Goal: Transaction & Acquisition: Purchase product/service

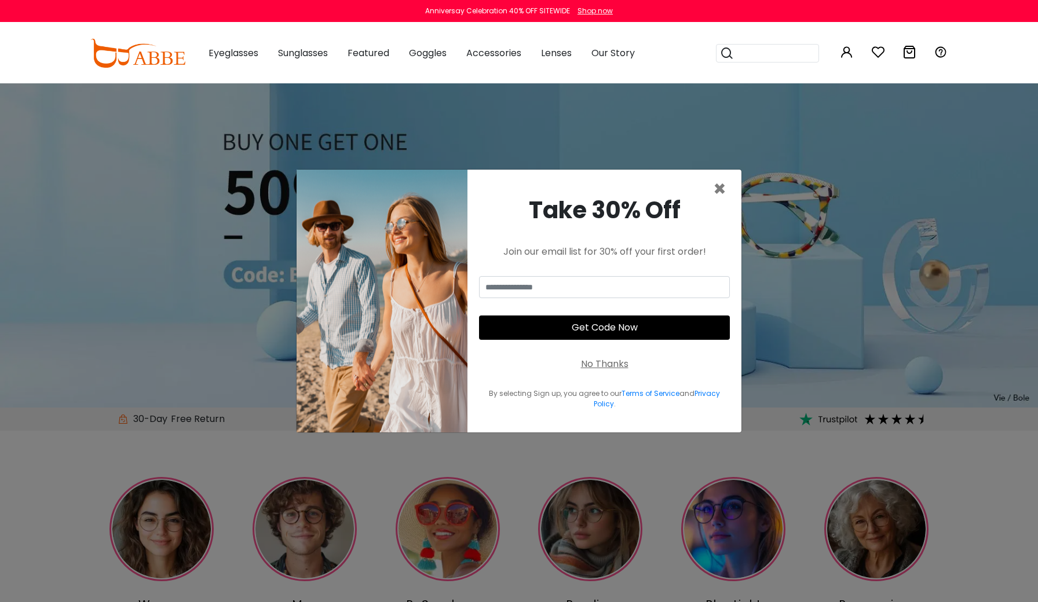
click at [726, 187] on div "Take 30% Off Join our email list for 30% off your first order! Get Code Now No …" at bounding box center [604, 301] width 274 height 263
click at [717, 188] on span "×" at bounding box center [719, 189] width 13 height 30
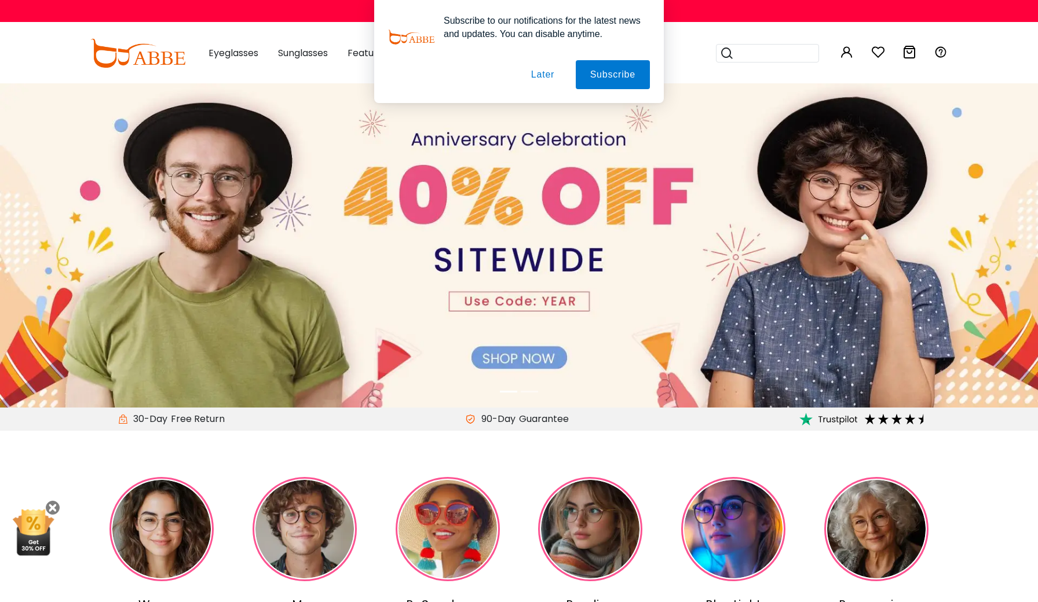
click at [539, 73] on button "Later" at bounding box center [543, 74] width 52 height 29
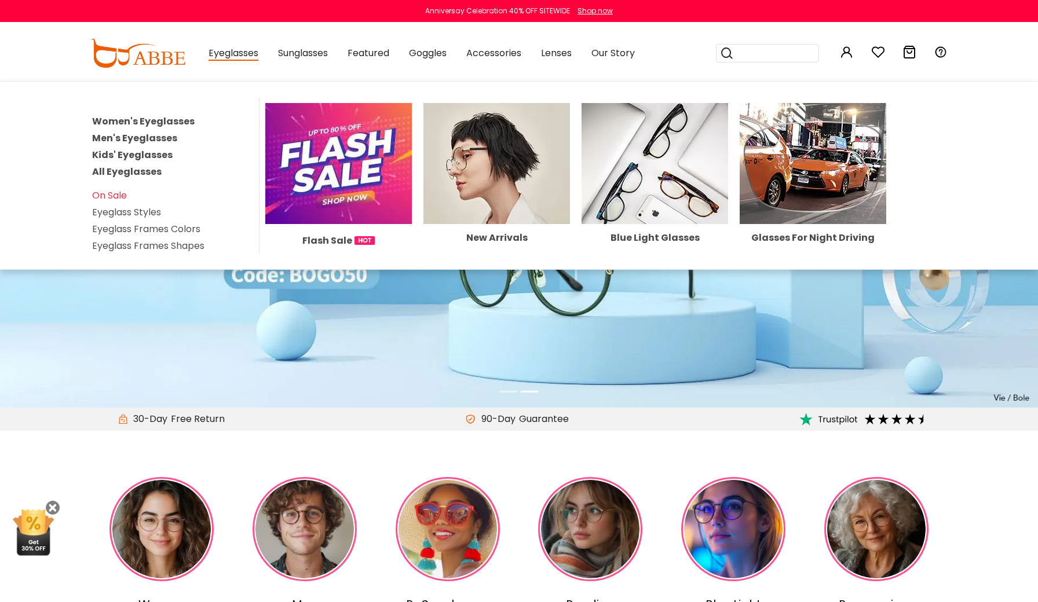
click at [223, 50] on span "Eyeglasses" at bounding box center [234, 53] width 50 height 14
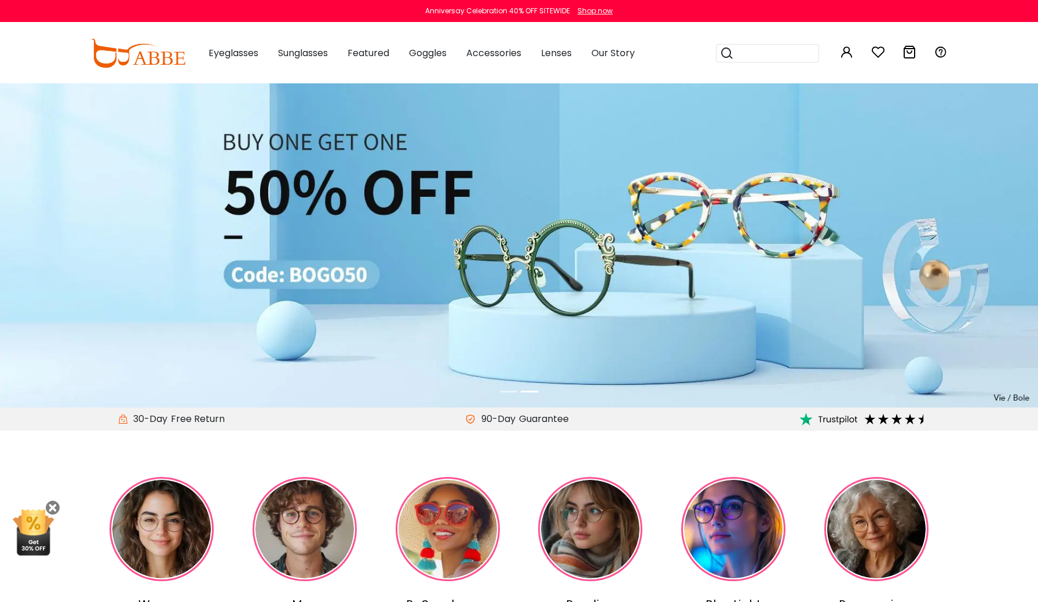
click at [223, 50] on span "Eyeglasses" at bounding box center [234, 52] width 50 height 13
click at [235, 53] on span "Eyeglasses" at bounding box center [234, 52] width 50 height 13
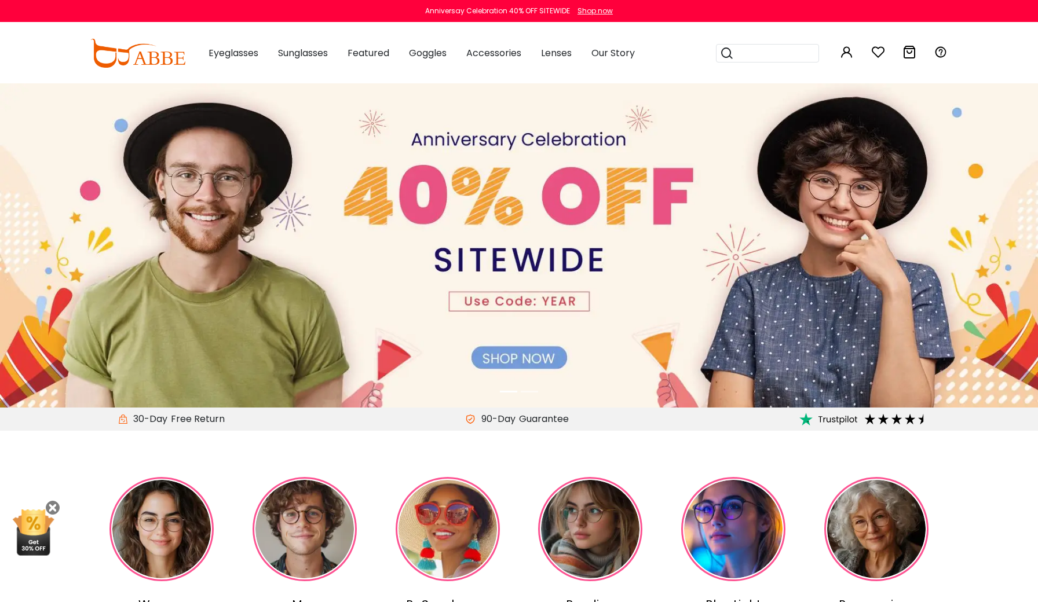
click at [244, 50] on span "Eyeglasses" at bounding box center [234, 52] width 50 height 13
click at [144, 39] on img at bounding box center [137, 53] width 95 height 29
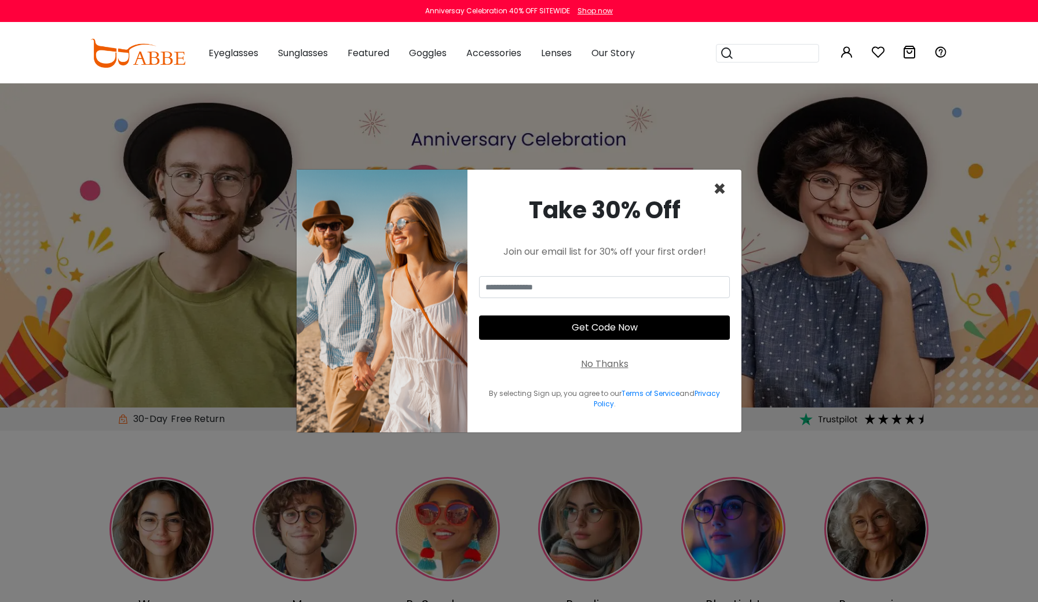
click at [720, 195] on span "×" at bounding box center [719, 189] width 13 height 30
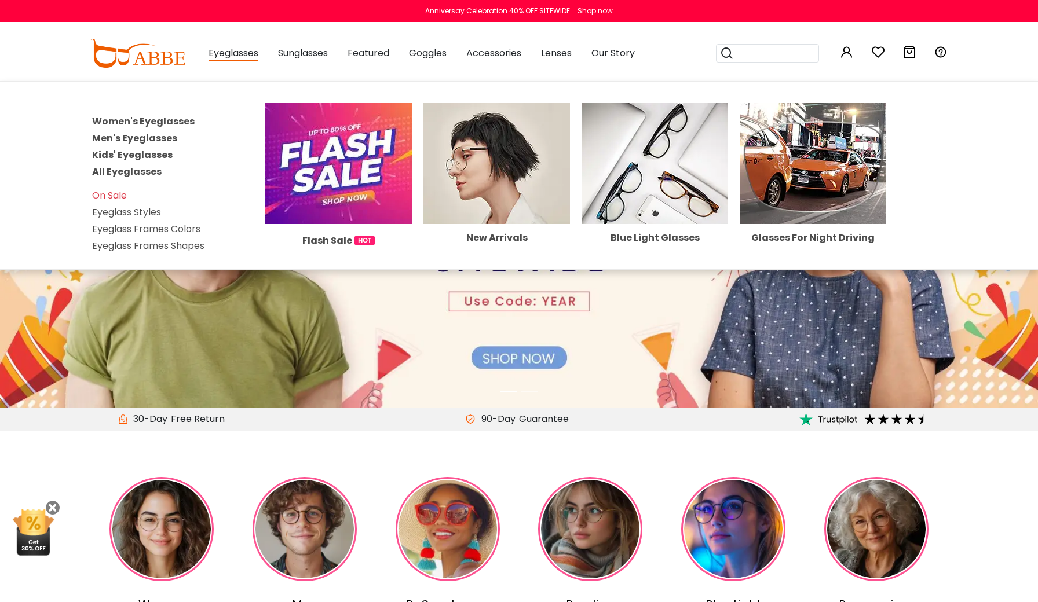
click at [120, 119] on link "Women's Eyeglasses" at bounding box center [143, 121] width 103 height 13
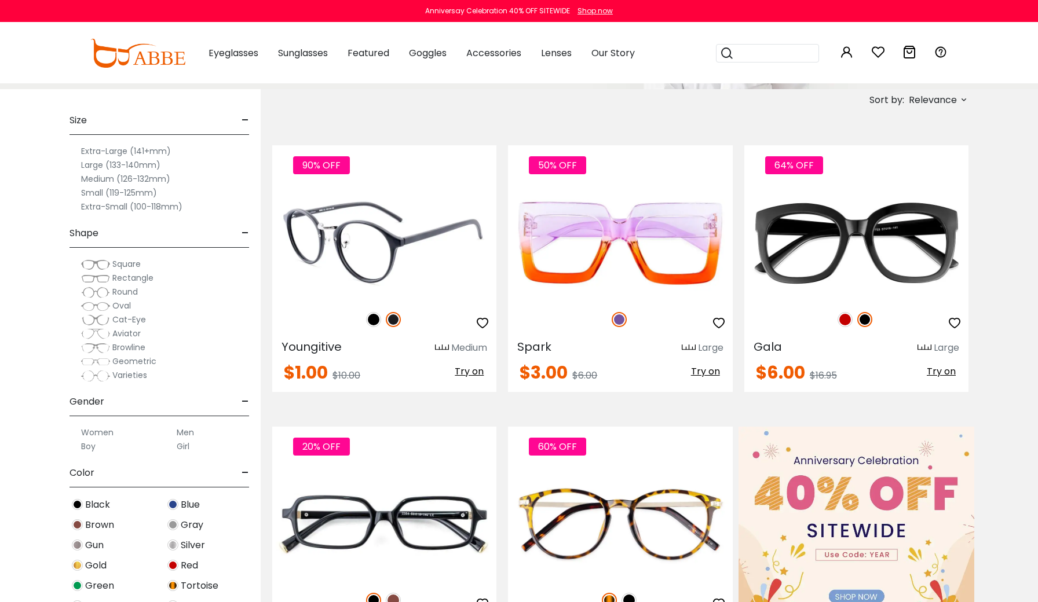
scroll to position [200, 0]
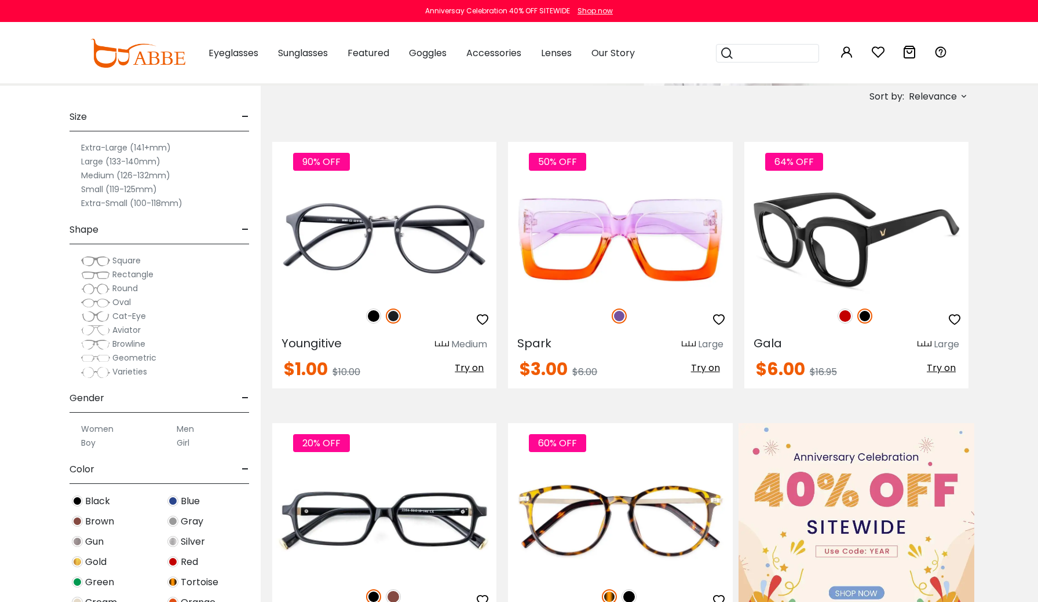
click at [844, 314] on img at bounding box center [845, 316] width 15 height 15
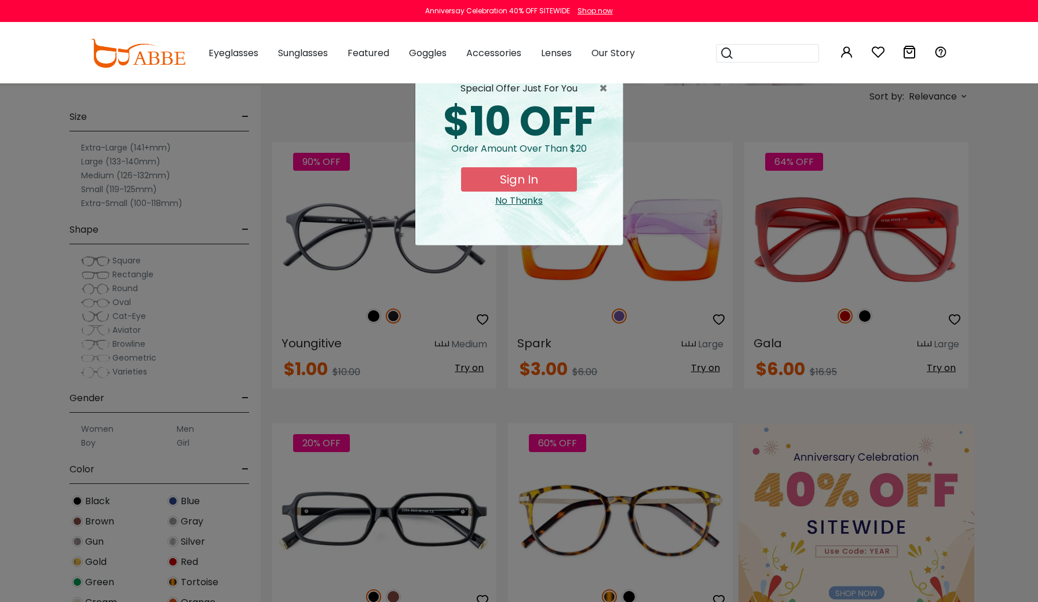
click at [863, 317] on div "× special offer just for you $10 OFF Order amount over than $20 Sign In No Than…" at bounding box center [519, 301] width 1038 height 602
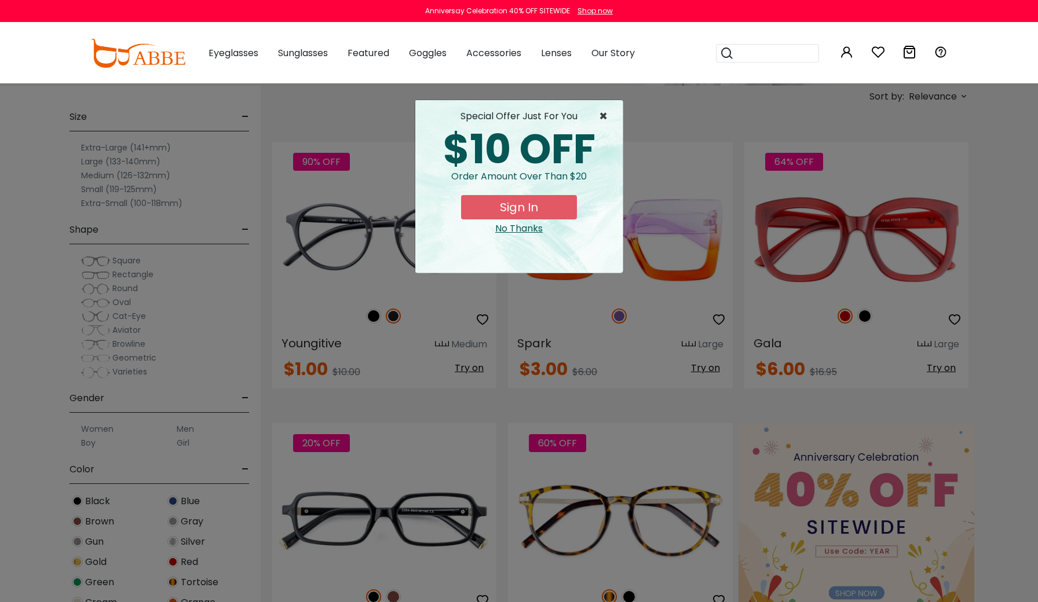
click at [605, 119] on span "×" at bounding box center [606, 116] width 14 height 14
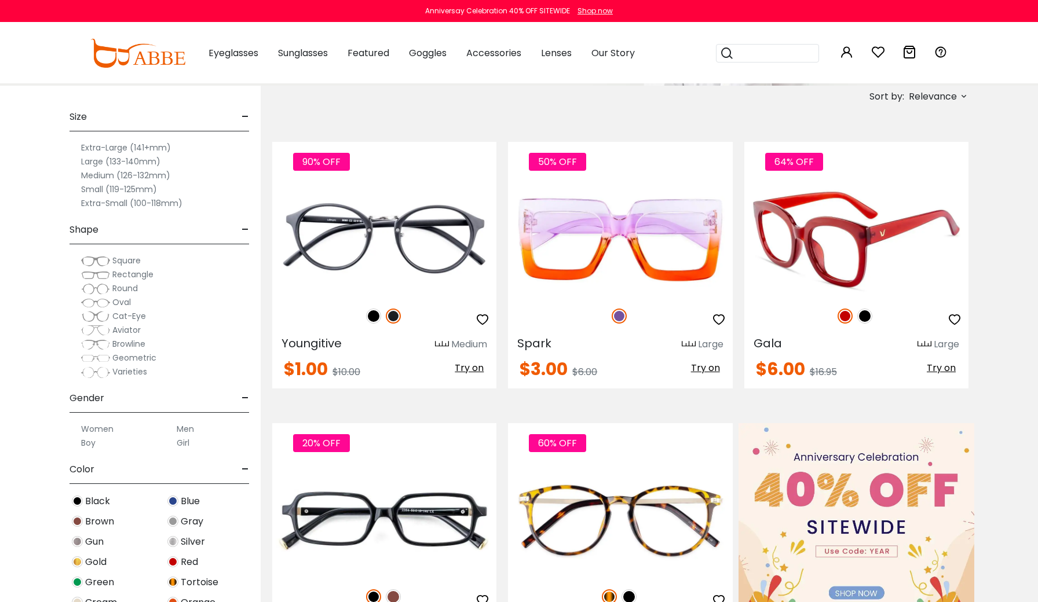
click at [872, 319] on img at bounding box center [864, 316] width 15 height 15
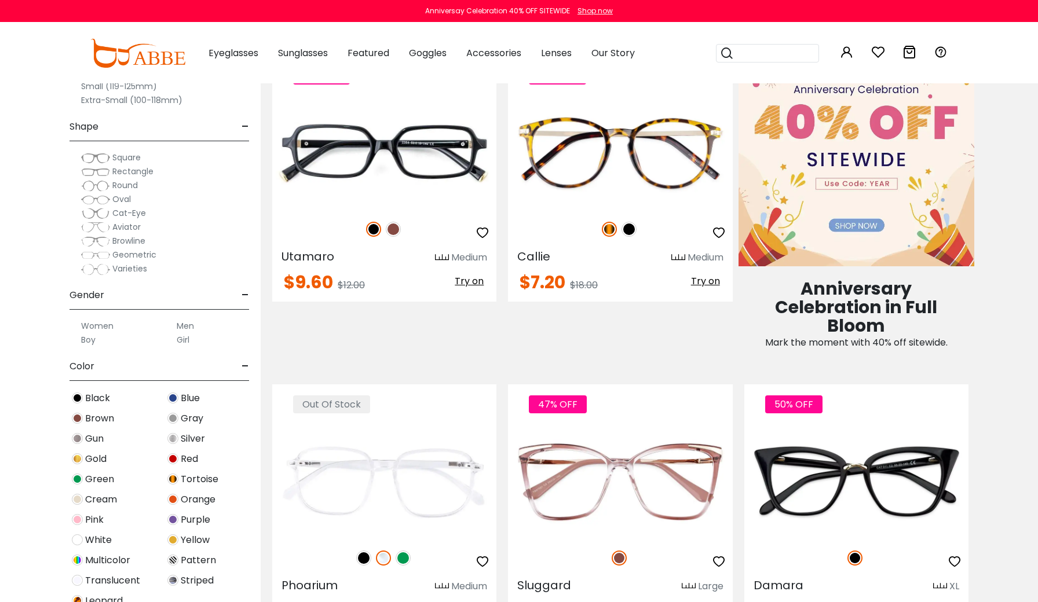
scroll to position [571, 0]
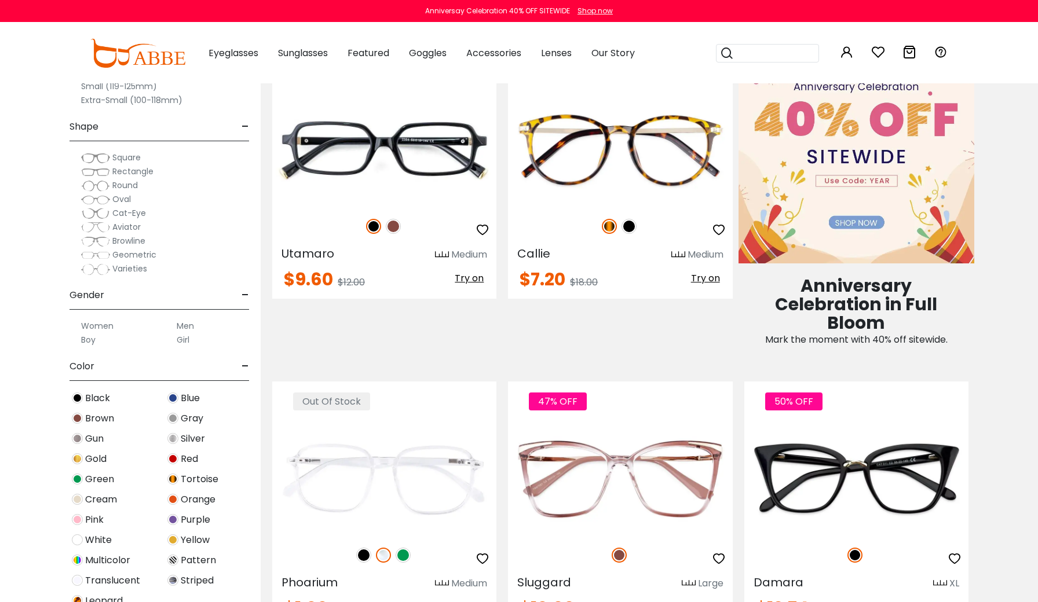
click at [106, 483] on span "Green" at bounding box center [99, 480] width 29 height 14
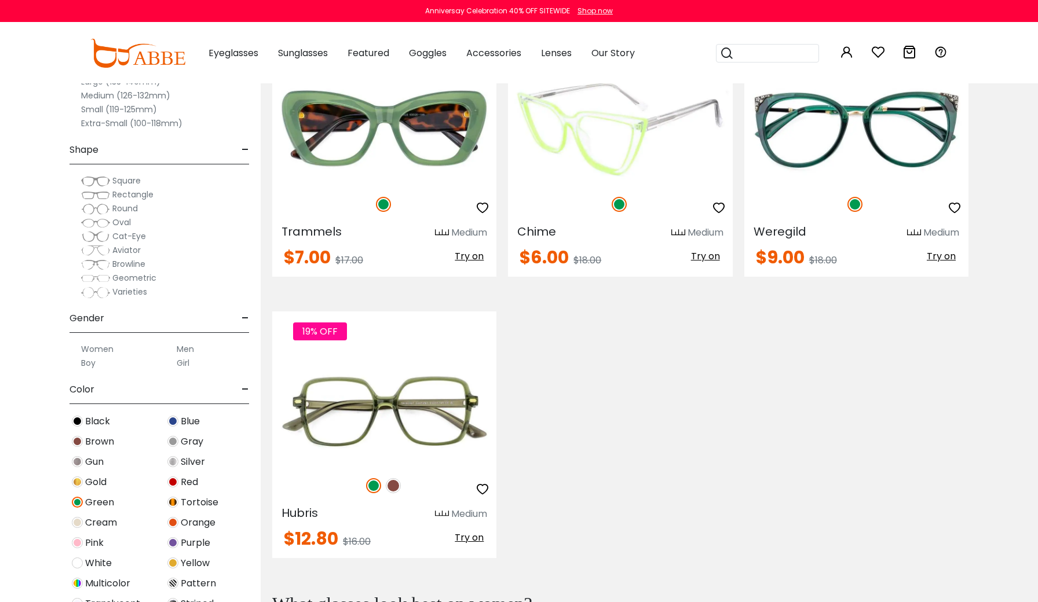
scroll to position [4030, 0]
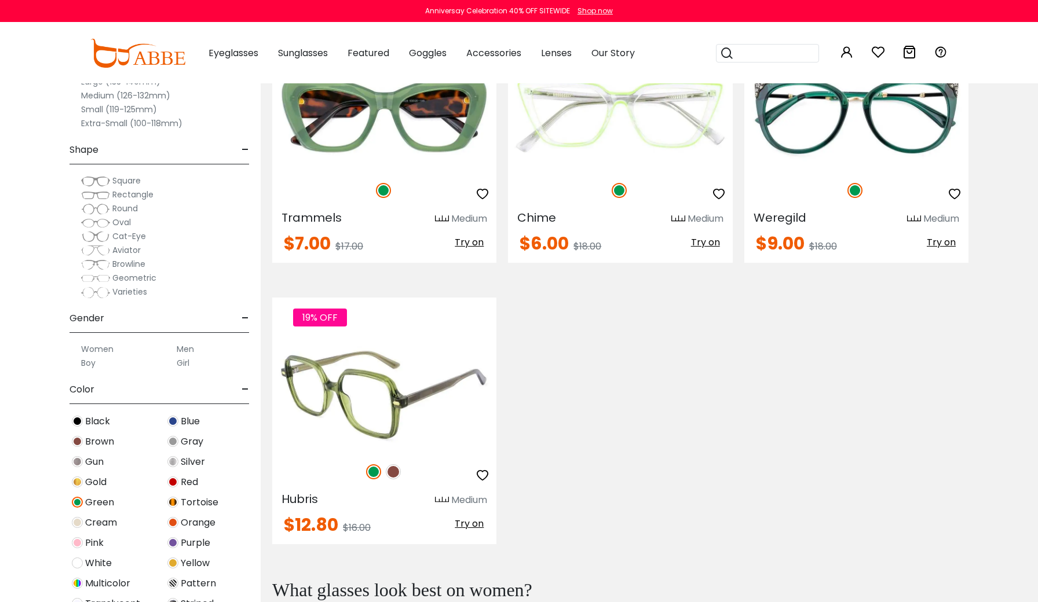
click at [394, 470] on img at bounding box center [393, 472] width 15 height 15
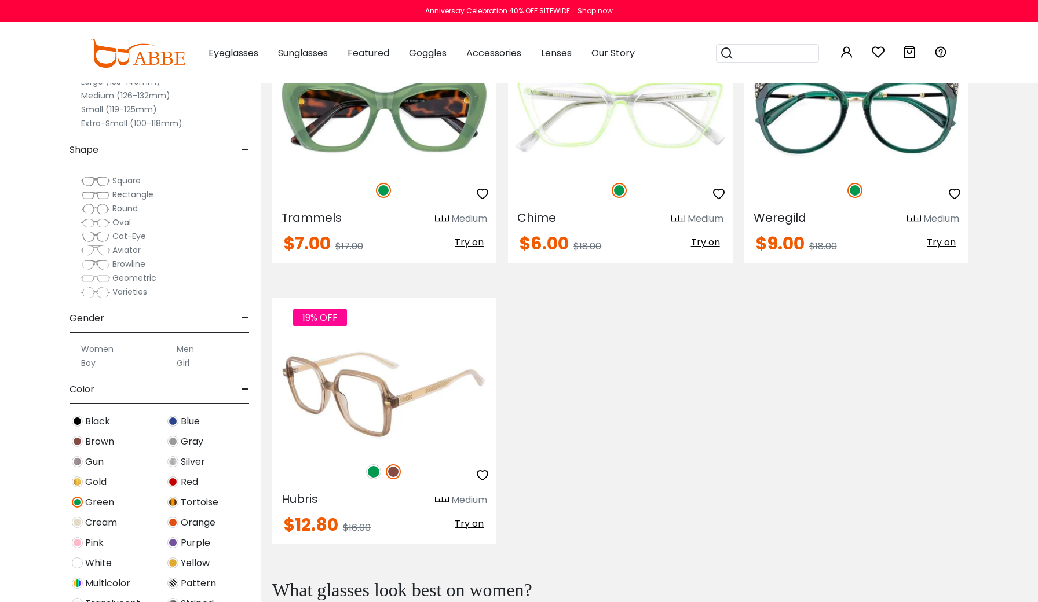
click at [369, 473] on img at bounding box center [373, 472] width 15 height 15
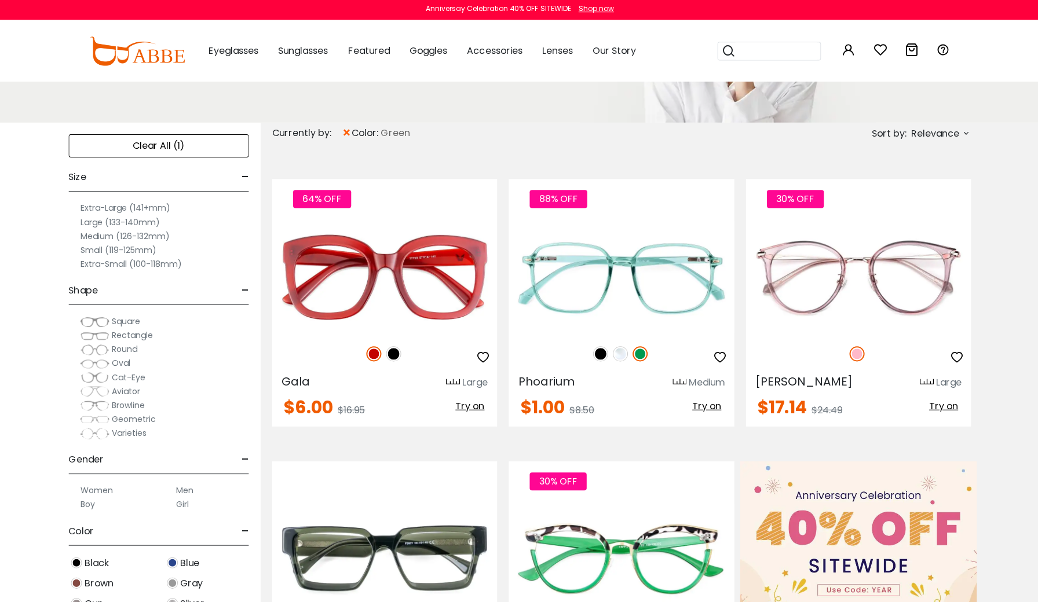
scroll to position [197, 0]
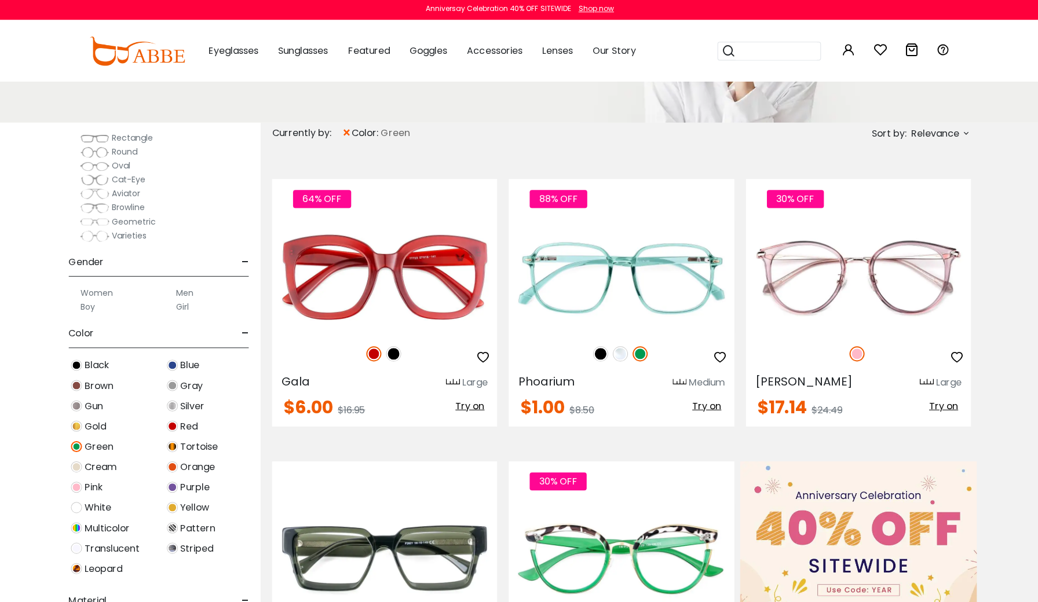
click at [83, 446] on div "Green" at bounding box center [112, 448] width 96 height 16
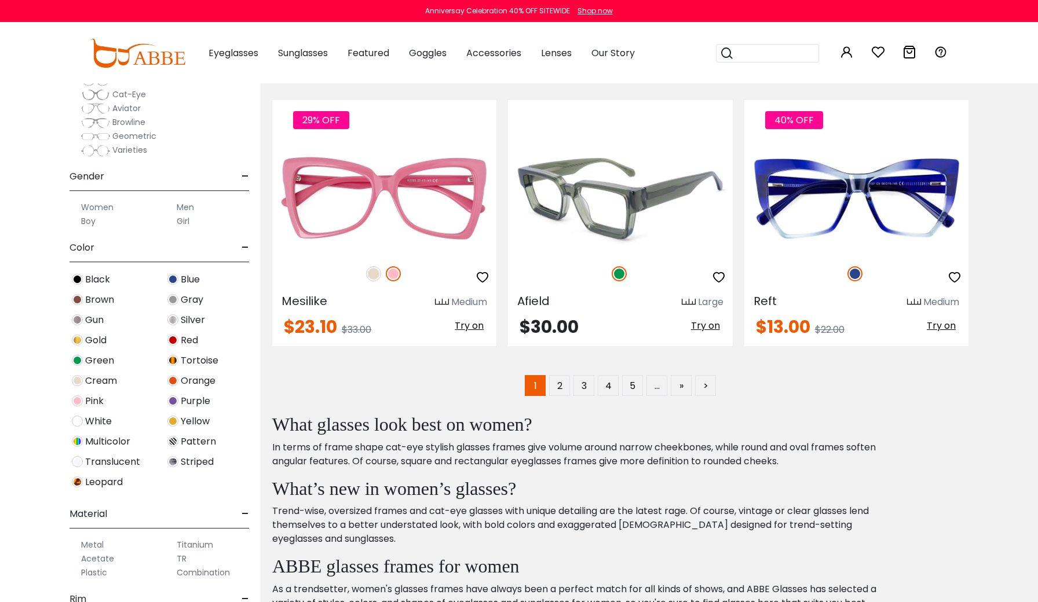
scroll to position [5638, 0]
